Goal: Information Seeking & Learning: Learn about a topic

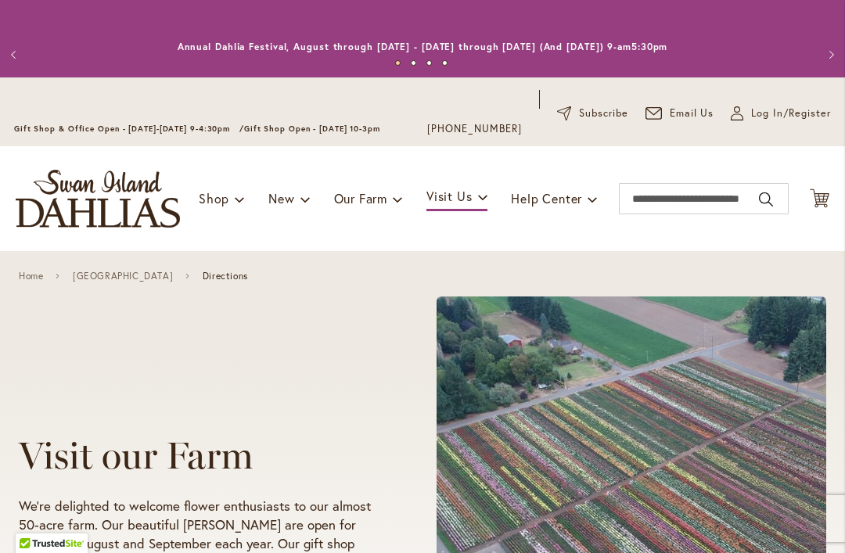
click at [81, 204] on img "store logo" at bounding box center [98, 199] width 164 height 58
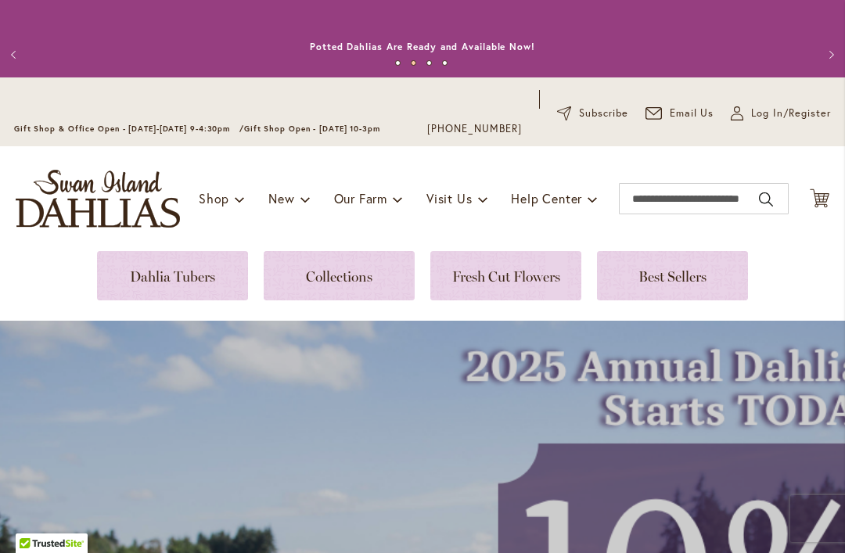
click at [834, 49] on button "Next" at bounding box center [829, 54] width 31 height 31
click at [832, 54] on button "Next" at bounding box center [829, 54] width 31 height 31
click at [829, 54] on button "Next" at bounding box center [829, 54] width 31 height 31
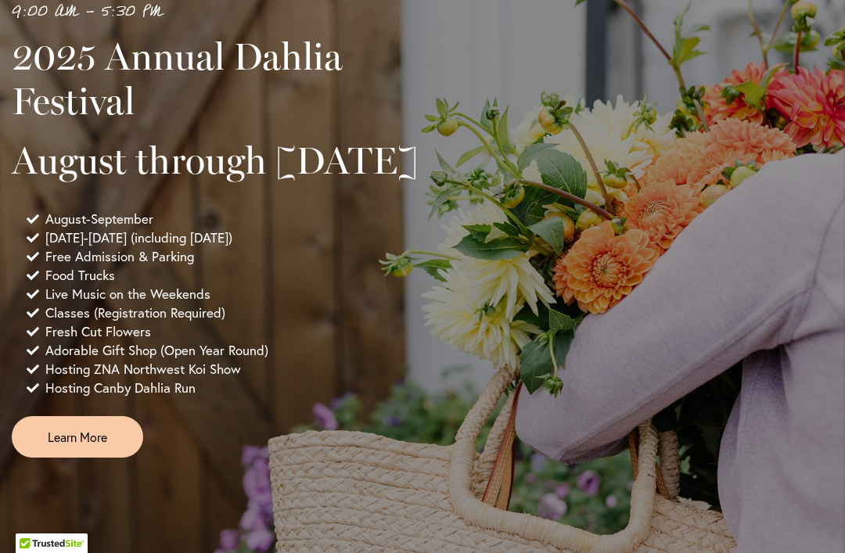
scroll to position [1177, 0]
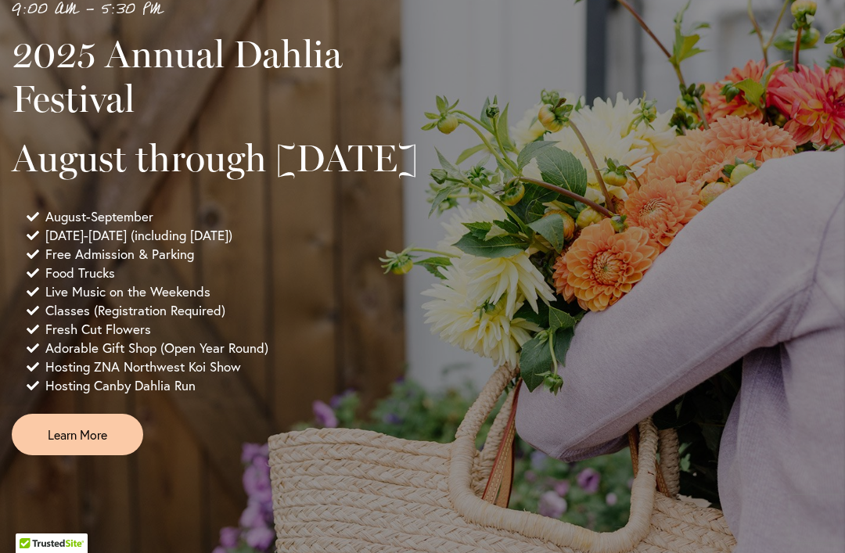
click at [94, 455] on link "Learn More" at bounding box center [77, 434] width 131 height 41
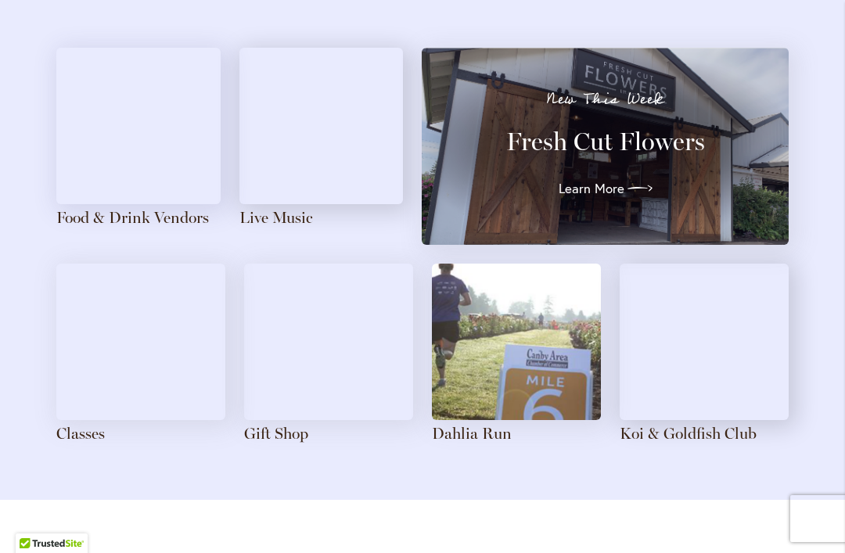
scroll to position [1876, 0]
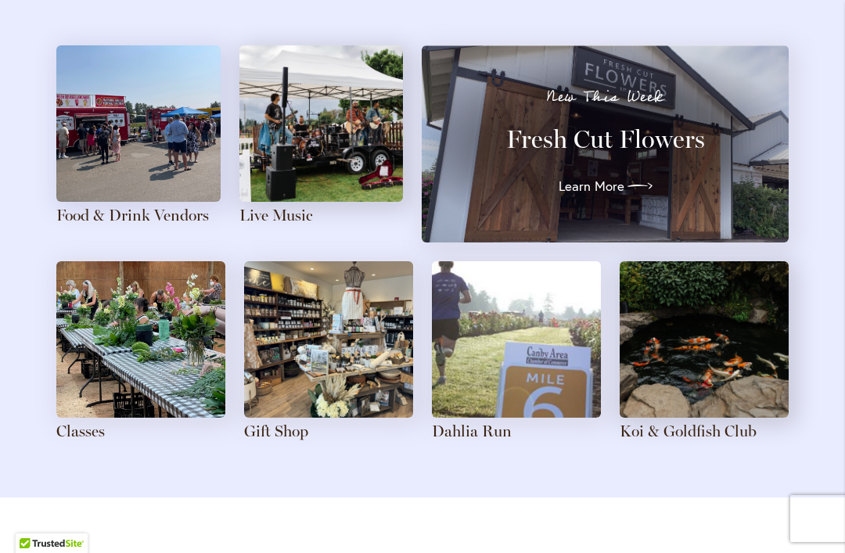
click at [110, 343] on img at bounding box center [140, 339] width 169 height 156
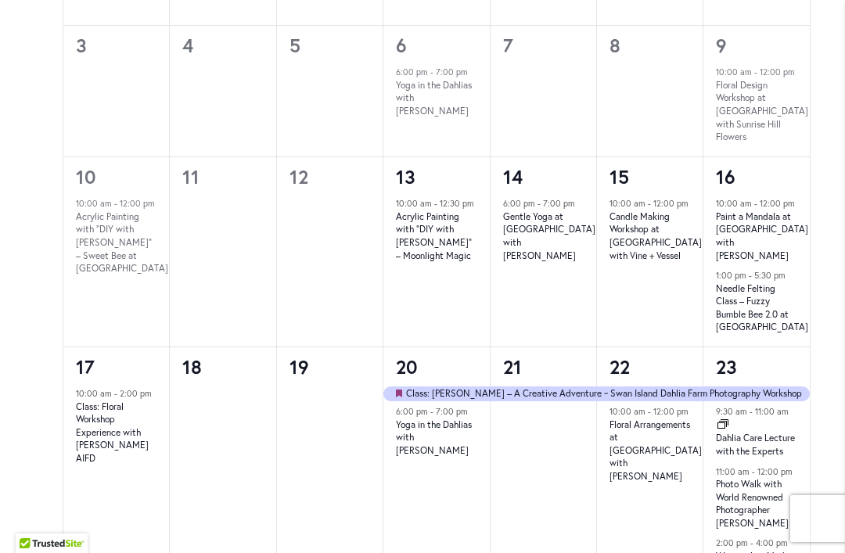
scroll to position [1123, 0]
click at [97, 432] on link "Class: Floral Workshop Experience with Robbyn Repp AIFD" at bounding box center [112, 432] width 73 height 64
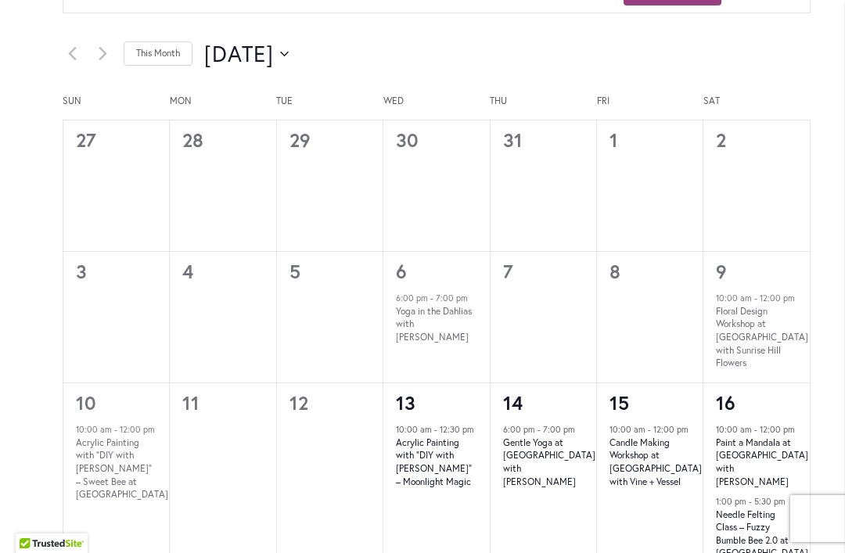
scroll to position [978, 0]
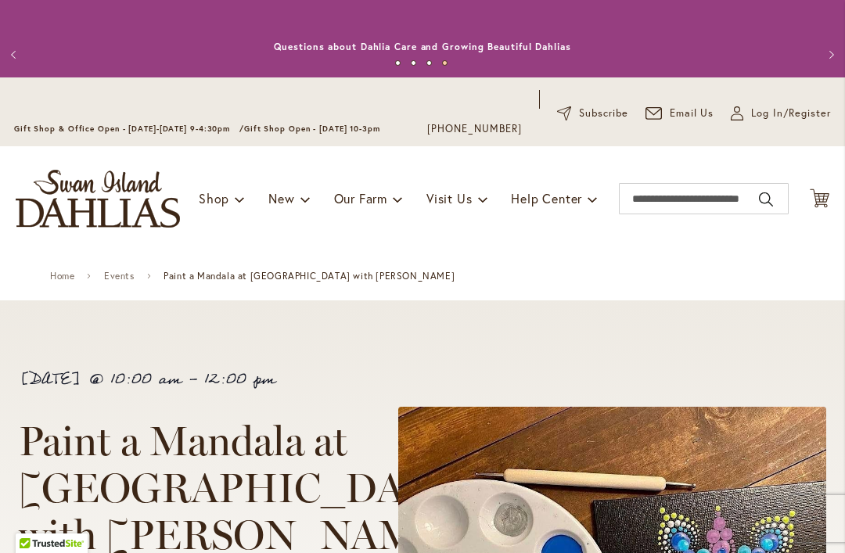
click at [77, 207] on img "store logo" at bounding box center [98, 199] width 164 height 58
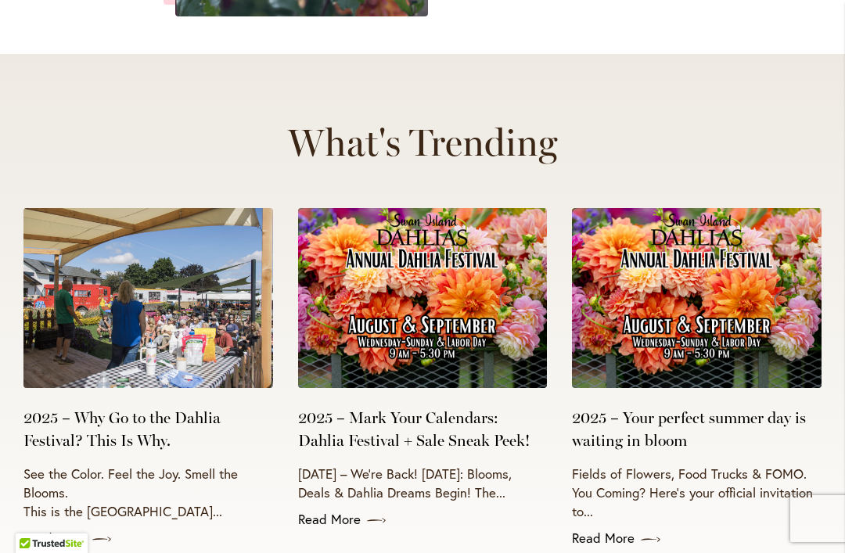
scroll to position [6144, 0]
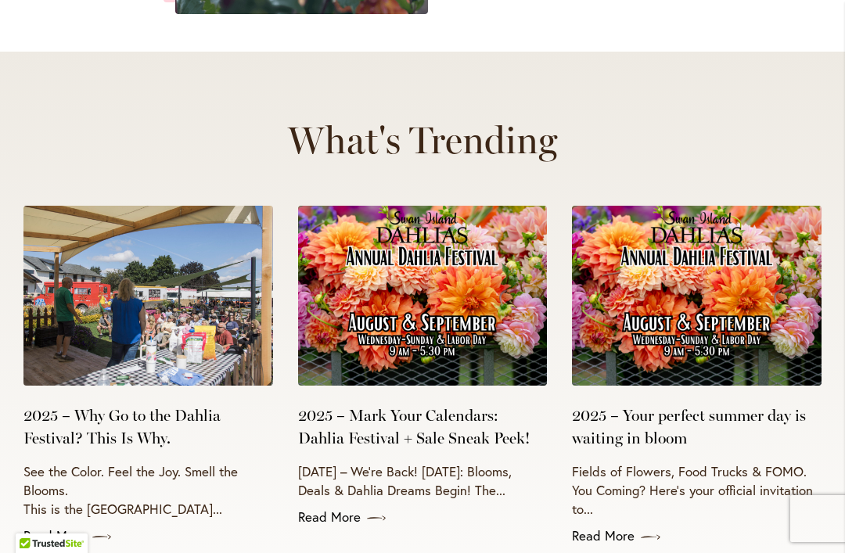
click at [615, 527] on link "Read More" at bounding box center [697, 536] width 250 height 19
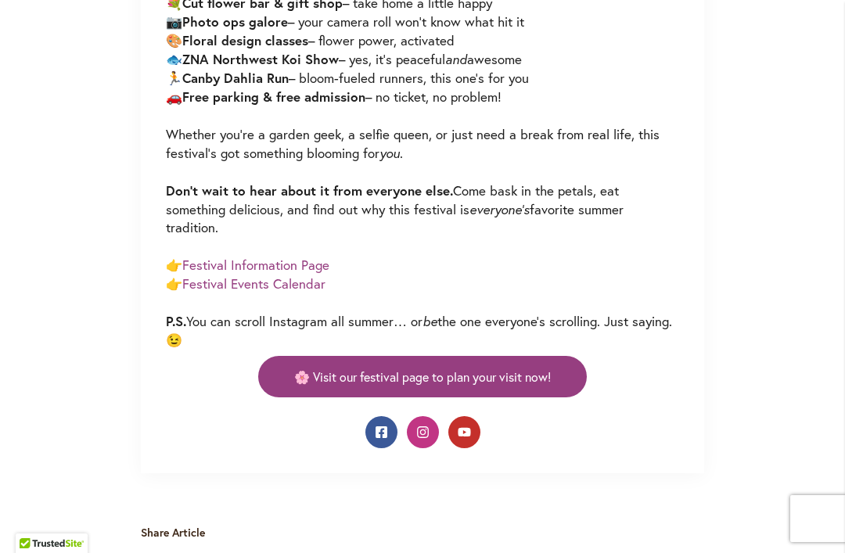
scroll to position [1336, 0]
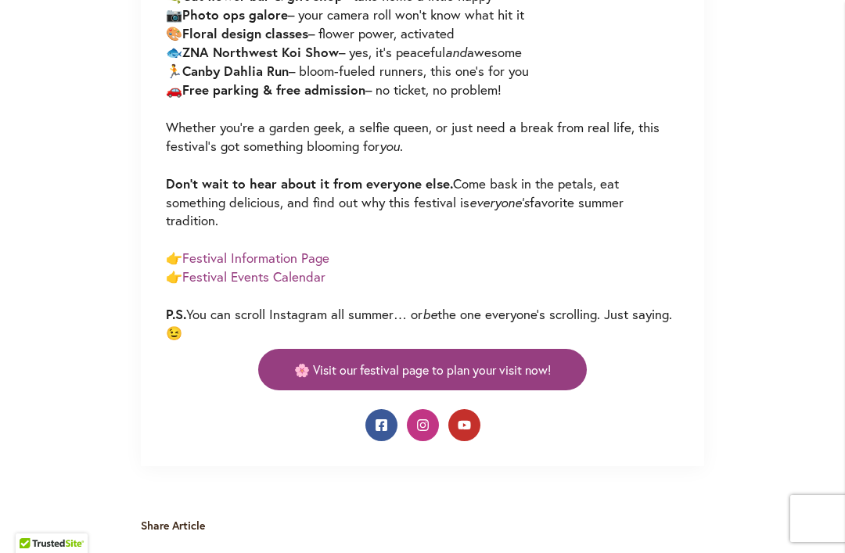
click at [561, 356] on link "🌸 Visit our festival page to plan your visit now!" at bounding box center [422, 369] width 329 height 41
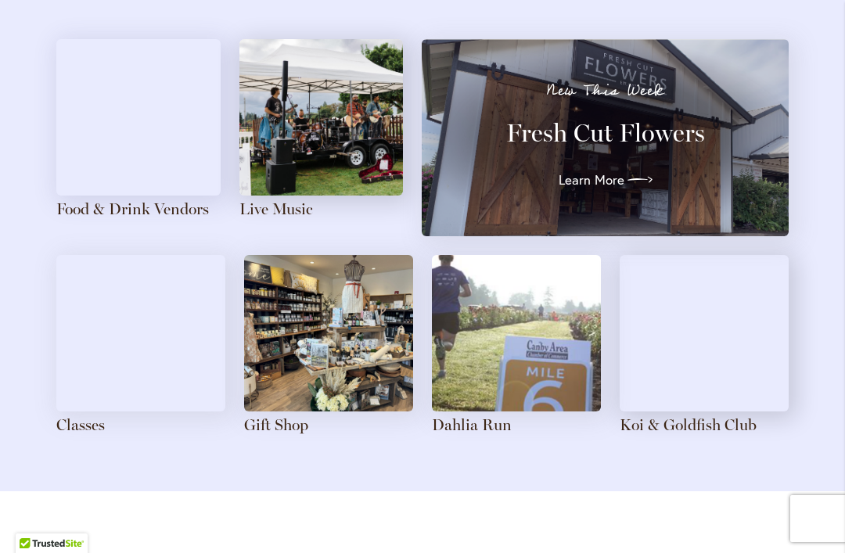
scroll to position [1882, 0]
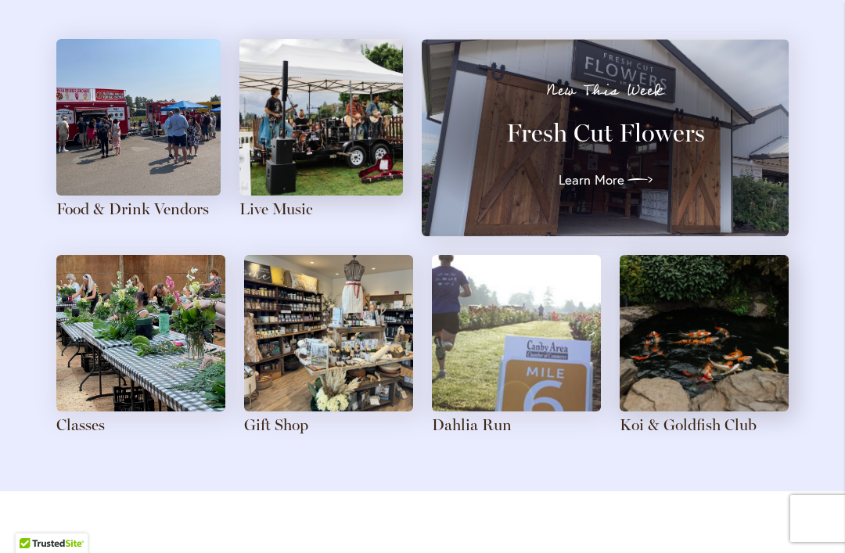
click at [93, 203] on link "Food & Drink Vendors" at bounding box center [132, 209] width 153 height 19
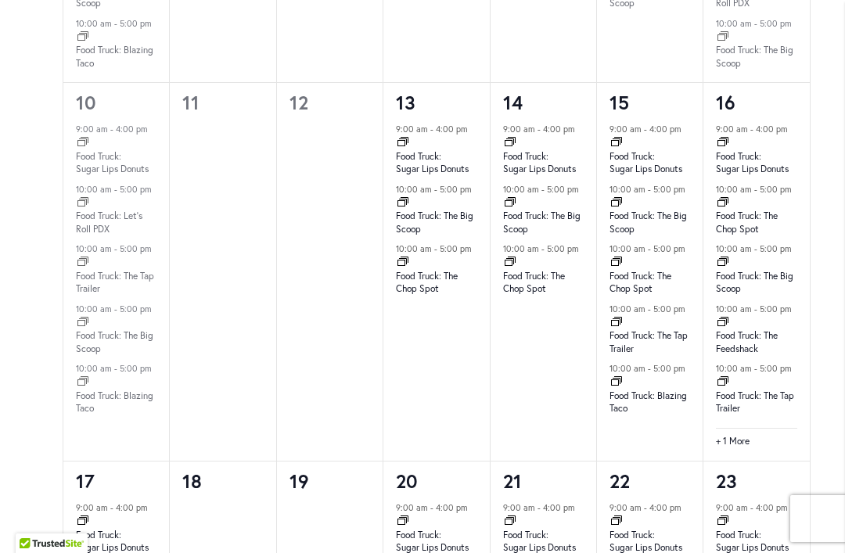
scroll to position [1627, 0]
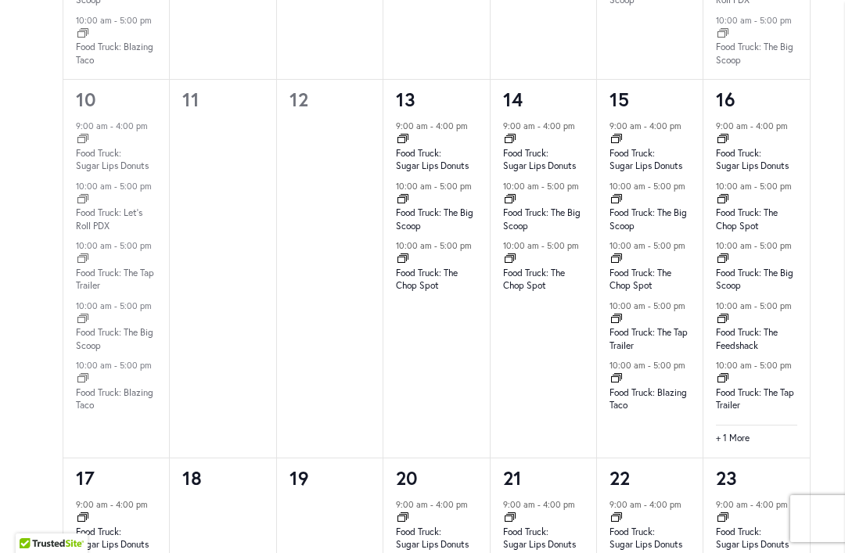
click at [740, 432] on link "+ 1 More" at bounding box center [733, 439] width 34 height 14
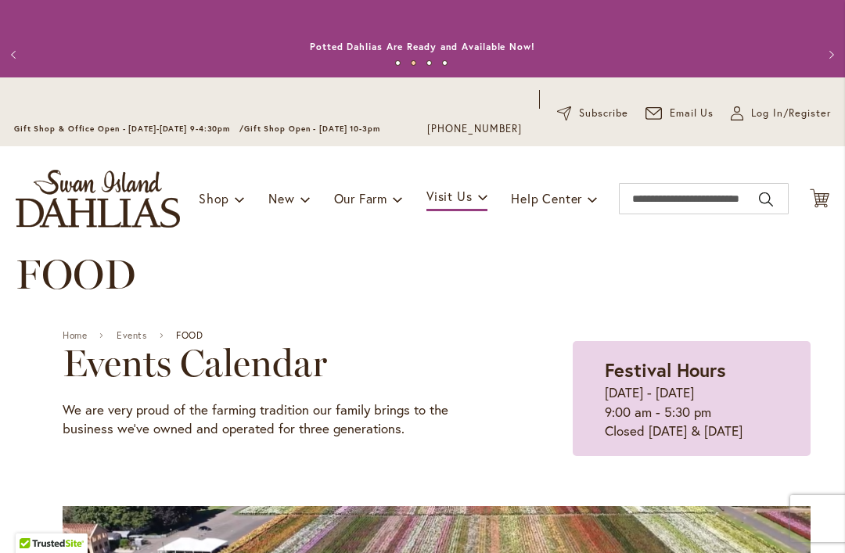
scroll to position [0, 0]
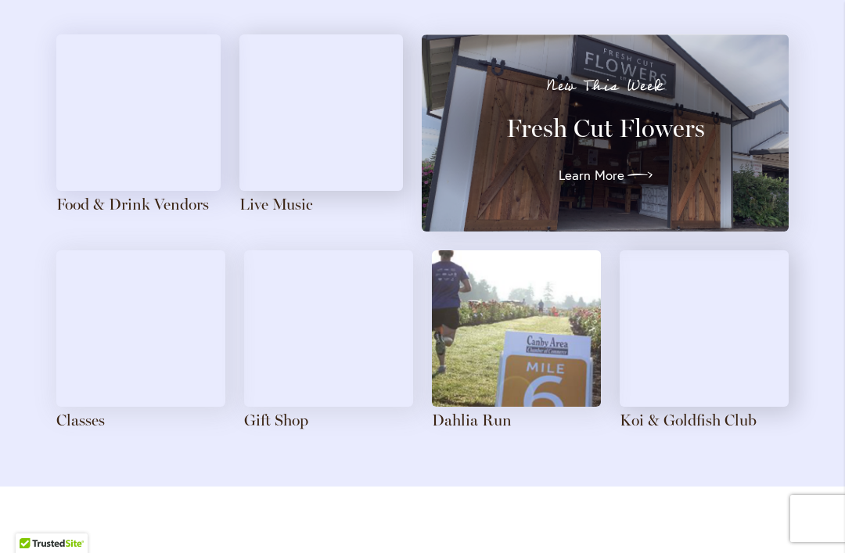
scroll to position [1886, 0]
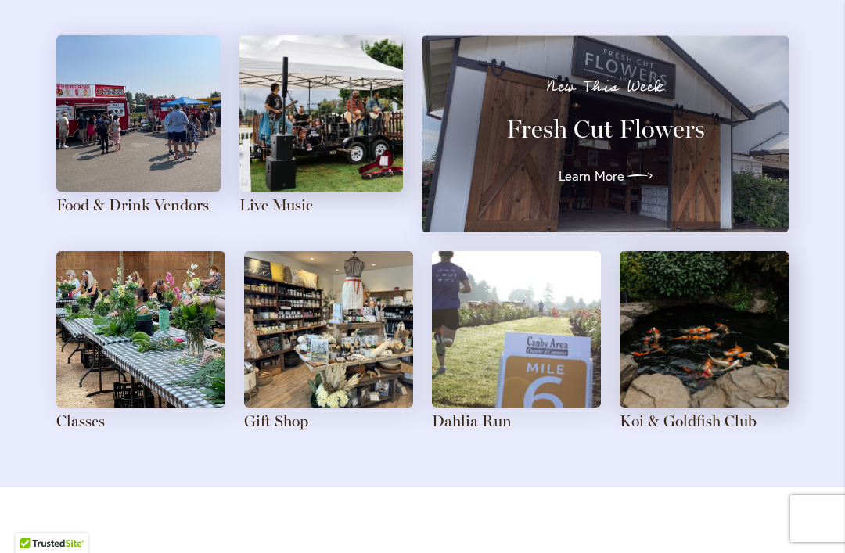
click at [333, 157] on img at bounding box center [321, 113] width 164 height 156
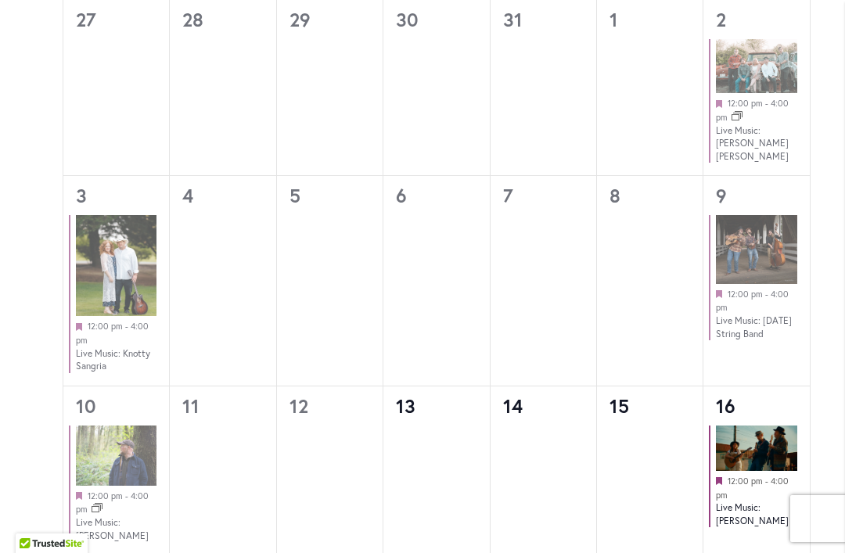
scroll to position [1125, 0]
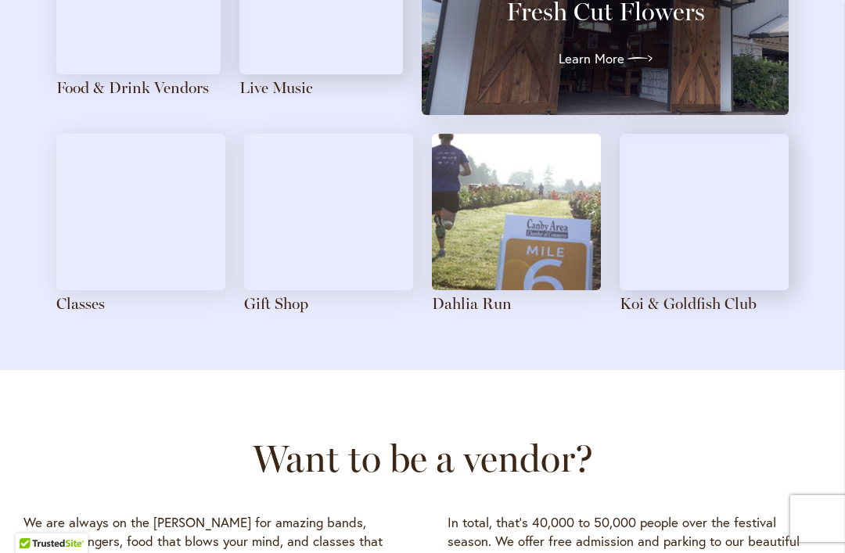
scroll to position [2012, 0]
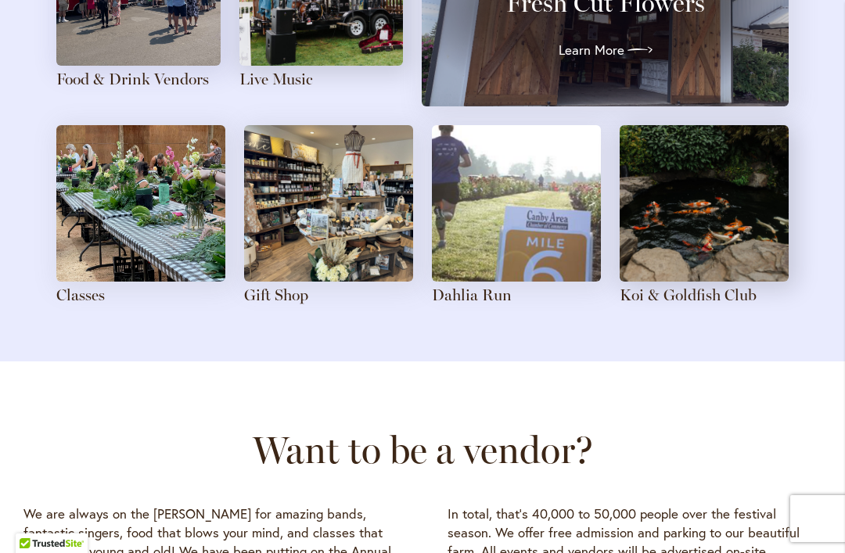
click at [557, 207] on img at bounding box center [516, 203] width 169 height 156
